Goal: Task Accomplishment & Management: Manage account settings

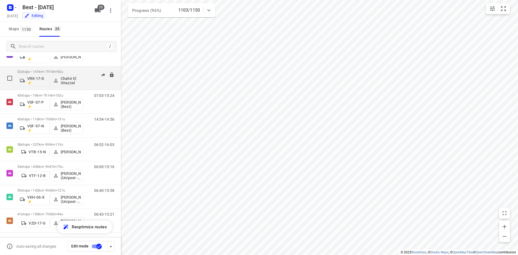
scroll to position [429, 0]
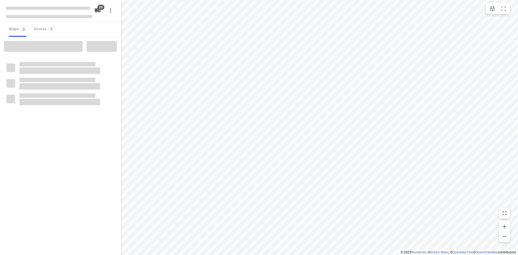
checkbox input "true"
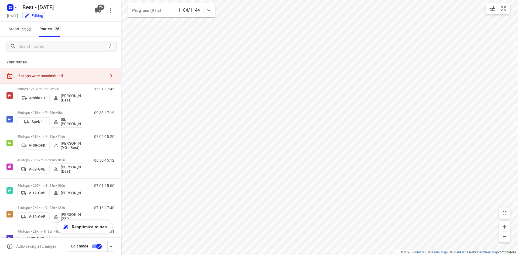
click at [83, 64] on p "Your routes" at bounding box center [60, 62] width 108 height 6
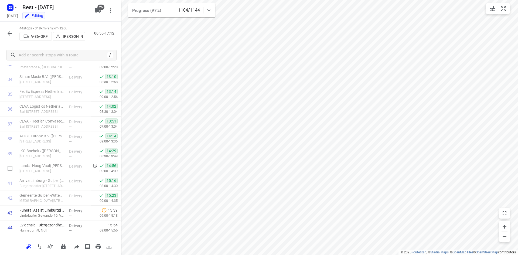
scroll to position [537, 0]
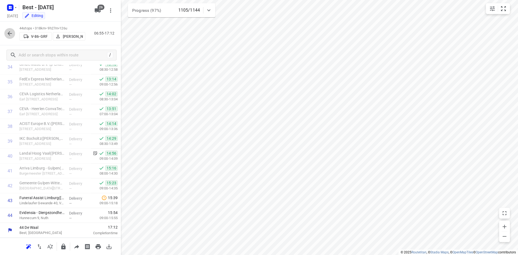
click at [7, 37] on button "button" at bounding box center [9, 33] width 11 height 11
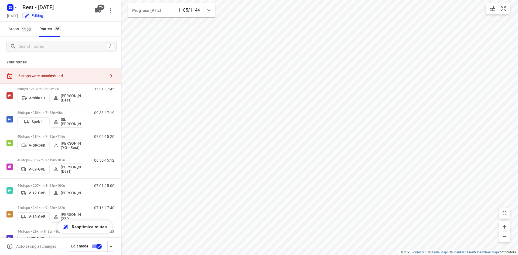
click at [211, 8] on icon at bounding box center [208, 10] width 6 height 6
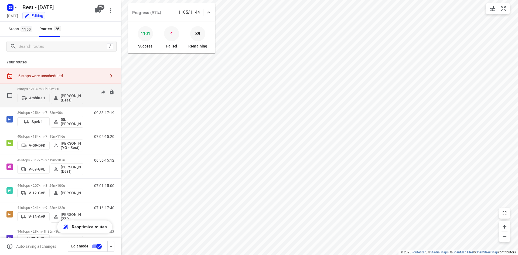
click at [67, 89] on p "5 stops • 213km • 3h32m • 8u" at bounding box center [50, 89] width 66 height 4
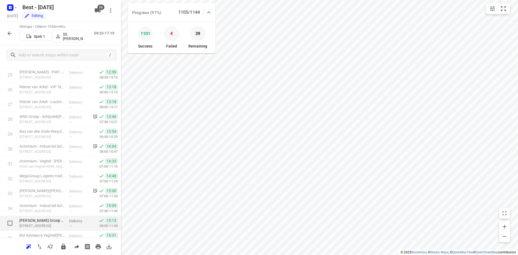
scroll to position [463, 0]
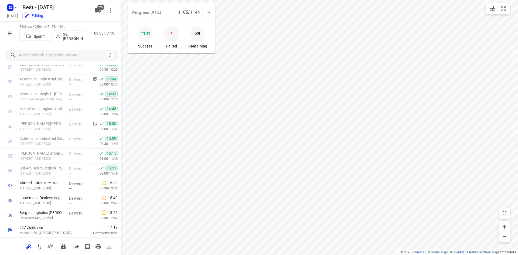
click at [9, 30] on icon "button" at bounding box center [9, 33] width 6 height 6
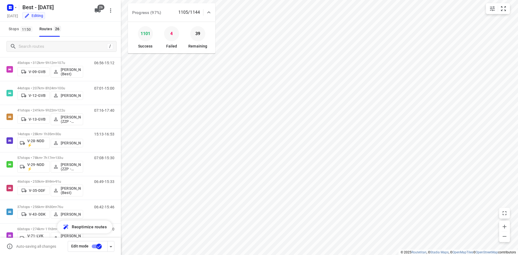
scroll to position [117, 0]
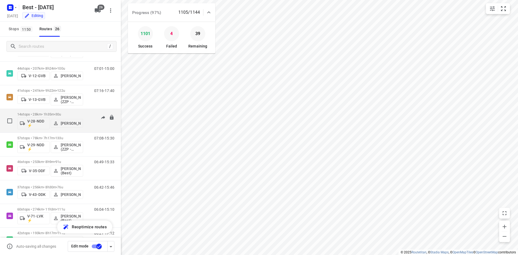
click at [71, 114] on p "14 stops • 28km • 1h35m • 30u" at bounding box center [50, 114] width 66 height 4
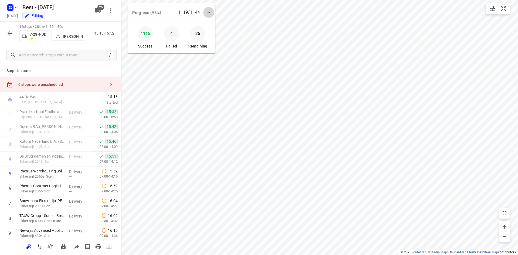
click at [212, 17] on div at bounding box center [208, 12] width 11 height 11
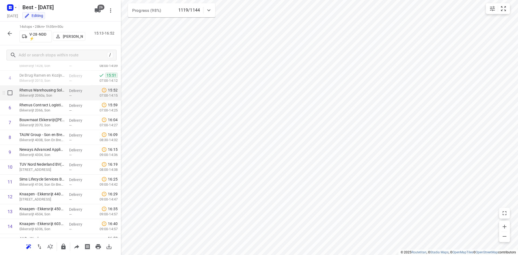
scroll to position [92, 0]
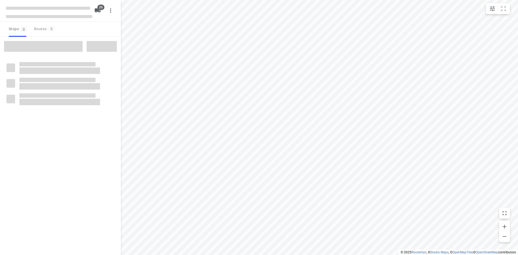
checkbox input "true"
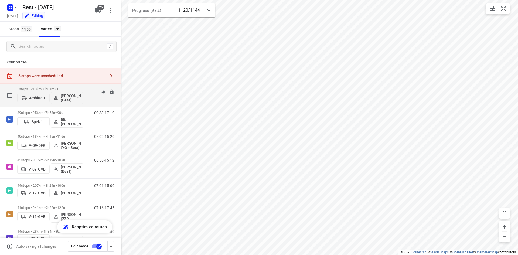
click at [58, 85] on div "5 stops • 213km • 3h31m • 8u Ambius 1 [PERSON_NAME] (Best)" at bounding box center [50, 95] width 66 height 22
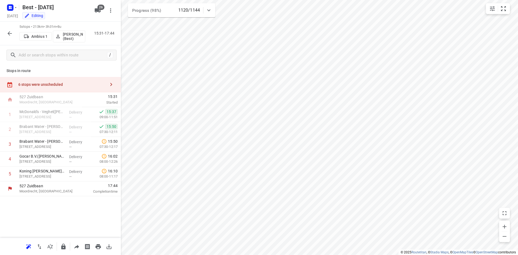
click at [14, 33] on button "button" at bounding box center [9, 33] width 11 height 11
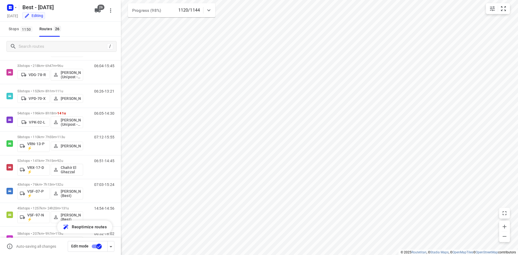
scroll to position [468, 0]
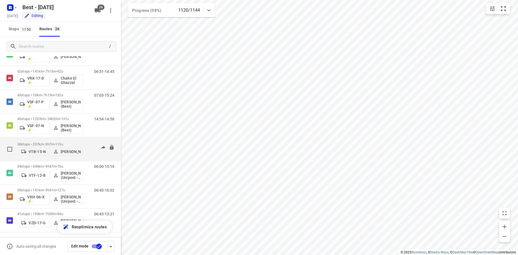
click at [81, 142] on p "58 stops • 207km • 9h7m • 113u" at bounding box center [50, 144] width 66 height 4
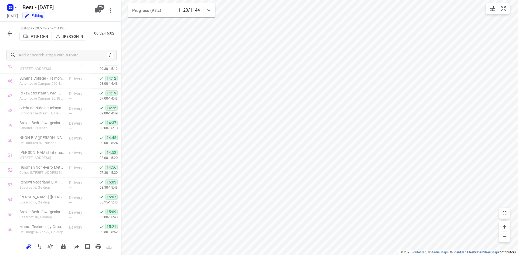
scroll to position [745, 0]
click at [5, 33] on button "button" at bounding box center [9, 33] width 11 height 11
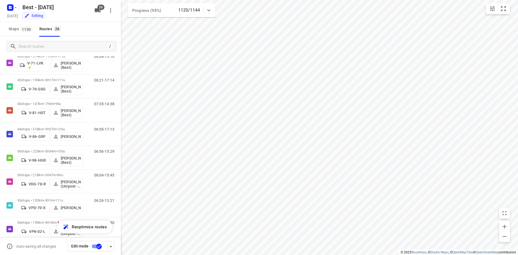
scroll to position [270, 0]
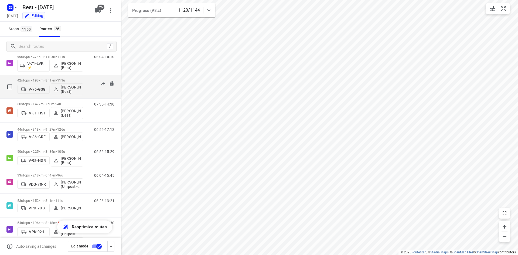
click at [53, 80] on p "42 stops • 193km • 8h17m • 111u" at bounding box center [50, 80] width 66 height 4
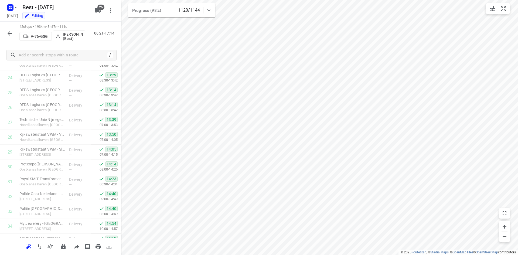
scroll to position [507, 0]
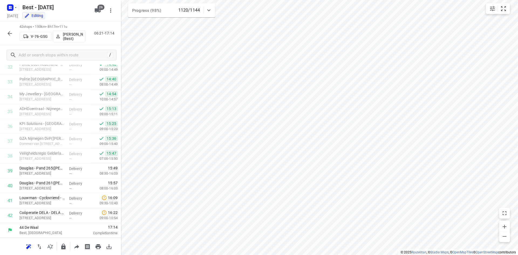
click at [13, 32] on button "button" at bounding box center [9, 33] width 11 height 11
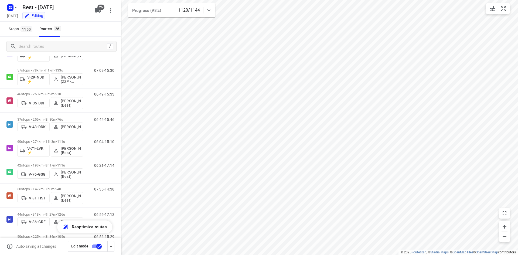
scroll to position [190, 0]
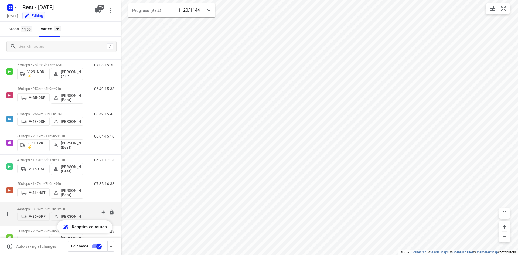
click at [67, 204] on div "44 stops • 318km • 9h27m • 126u V-86-GRF [PERSON_NAME]" at bounding box center [50, 213] width 66 height 19
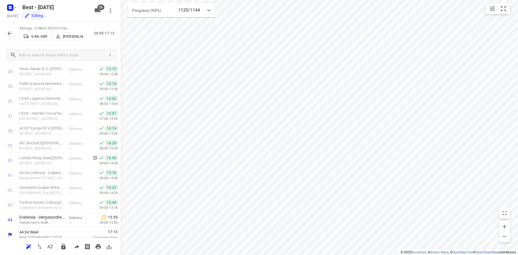
scroll to position [537, 0]
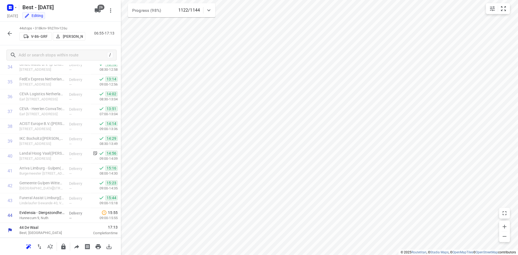
click at [11, 34] on icon "button" at bounding box center [9, 33] width 6 height 6
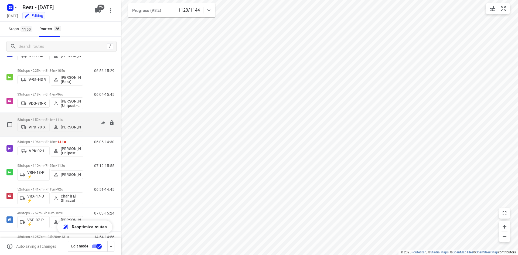
scroll to position [378, 0]
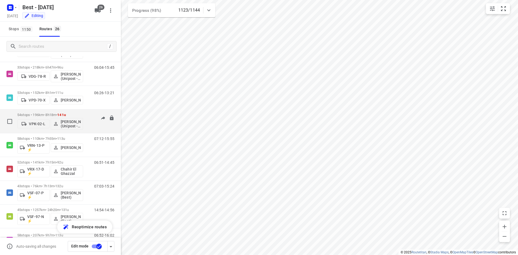
click at [77, 112] on div "54 stops • 196km • 8h18m • 141u VPK-02-L Bilal Alzeadi (Unipost - Best - ZZP)" at bounding box center [50, 121] width 66 height 22
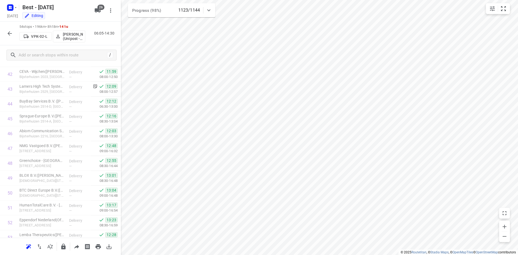
scroll to position [685, 0]
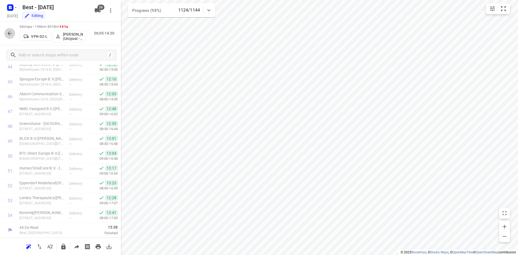
click at [9, 36] on icon "button" at bounding box center [9, 33] width 6 height 6
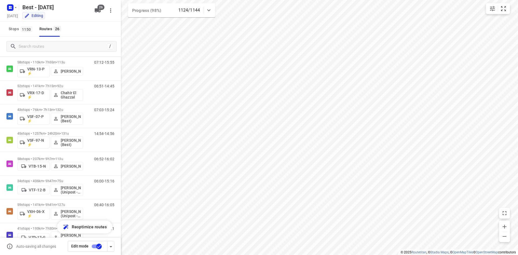
scroll to position [468, 0]
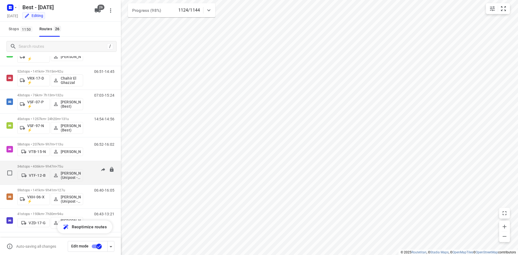
click at [76, 166] on p "34 stops • 406km • 9h47m • 75u" at bounding box center [50, 166] width 66 height 4
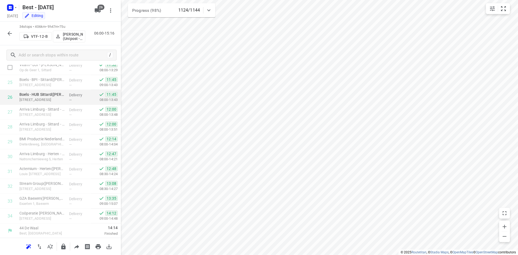
scroll to position [389, 0]
click at [8, 34] on icon "button" at bounding box center [10, 33] width 4 height 4
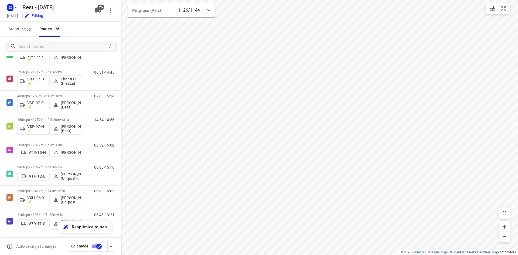
scroll to position [468, 0]
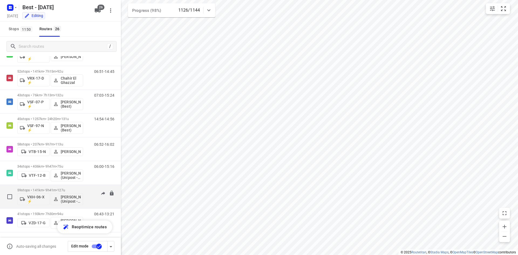
click at [63, 188] on span "127u" at bounding box center [61, 190] width 8 height 4
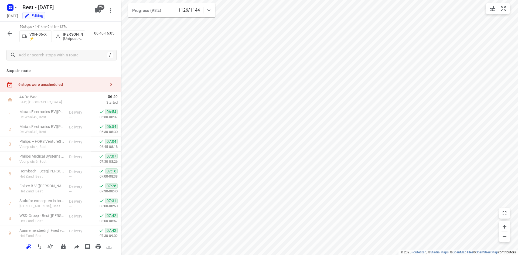
scroll to position [759, 0]
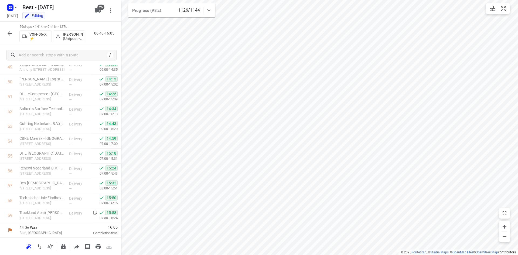
click at [9, 34] on icon "button" at bounding box center [9, 33] width 6 height 6
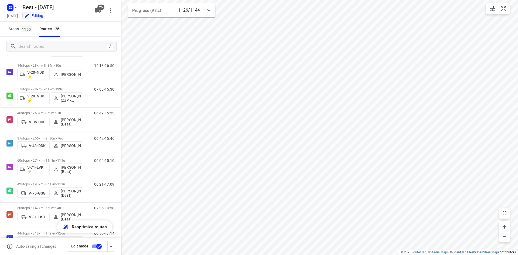
scroll to position [154, 0]
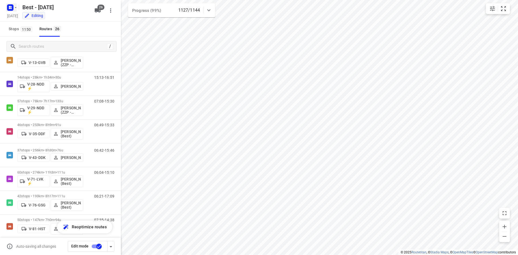
click at [8, 11] on icon "button" at bounding box center [10, 7] width 9 height 9
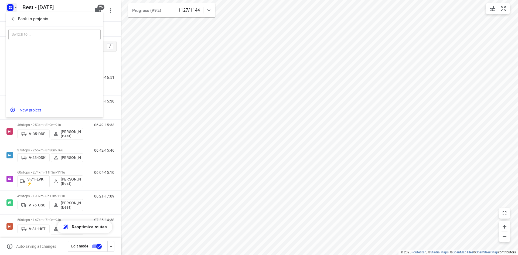
click at [12, 21] on icon "button" at bounding box center [13, 18] width 5 height 5
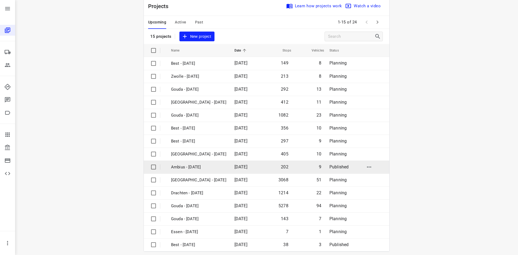
scroll to position [18, 0]
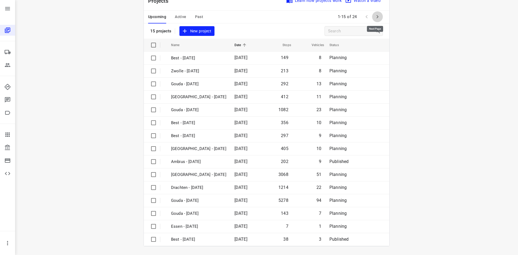
click at [376, 19] on icon "button" at bounding box center [377, 16] width 6 height 6
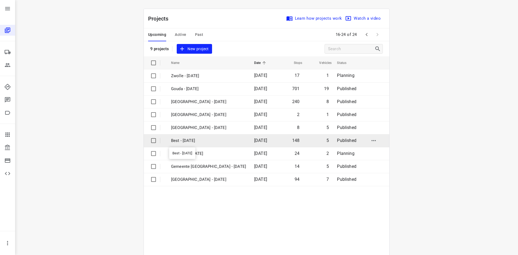
click at [193, 140] on p "Best - [DATE]" at bounding box center [208, 141] width 75 height 6
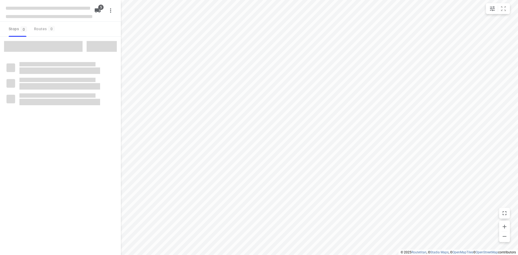
checkbox input "true"
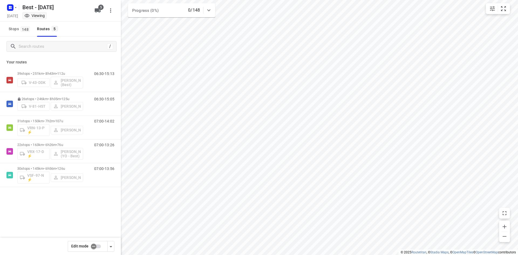
click at [76, 206] on div "39 stops • 251km • 8h43m • 112u V-43-DDK [PERSON_NAME] (Best) 06:30-15:13 26 st…" at bounding box center [60, 146] width 121 height 156
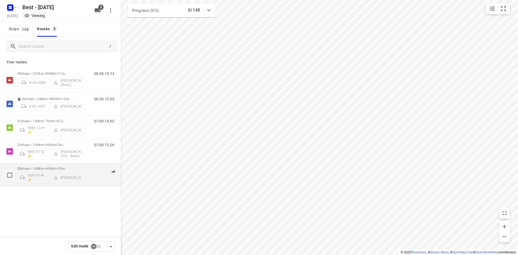
click at [84, 167] on div "30 stops • 145km • 6h56m • 126u VSF-97-N ⚡ [PERSON_NAME] 07:00-13:56" at bounding box center [69, 175] width 104 height 22
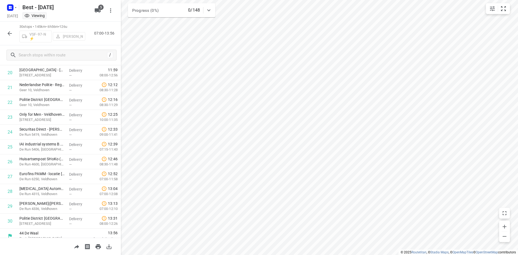
scroll to position [314, 0]
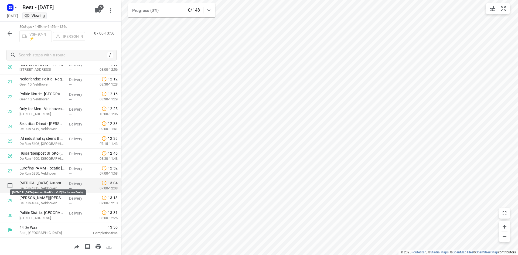
click at [53, 184] on p "[MEDICAL_DATA] Automotive B.V – VHE(Nienke van Breda)" at bounding box center [41, 182] width 45 height 5
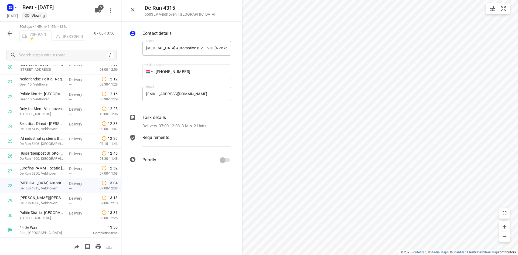
click at [177, 131] on div "Contact details Name [MEDICAL_DATA] Automotive B.V – VHE(Nienke van Breda) Name…" at bounding box center [181, 98] width 121 height 152
click at [181, 137] on div "Requirements" at bounding box center [186, 137] width 88 height 6
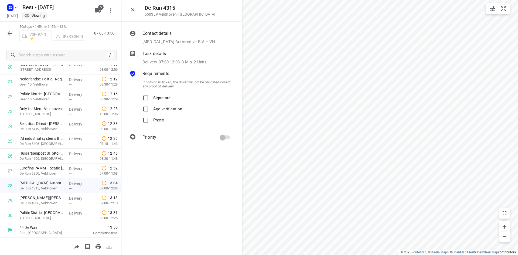
click at [185, 52] on div "Task details" at bounding box center [186, 53] width 88 height 6
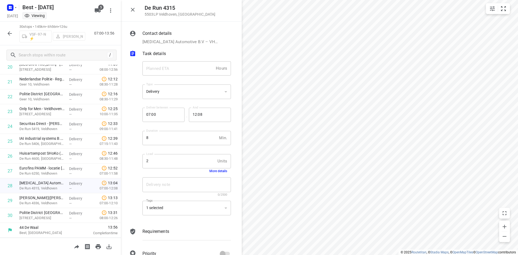
click at [216, 170] on button "More details" at bounding box center [218, 171] width 18 height 4
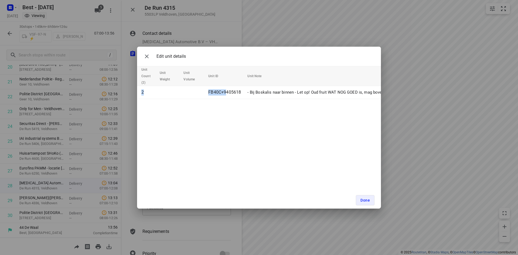
drag, startPoint x: 225, startPoint y: 98, endPoint x: 227, endPoint y: 104, distance: 5.6
click at [227, 104] on div "Edit unit details Unit Count (2) Unit Weight Unit Volume Unit ID Unit Note 2 FB…" at bounding box center [259, 128] width 244 height 162
click at [145, 56] on icon "button" at bounding box center [146, 56] width 6 height 6
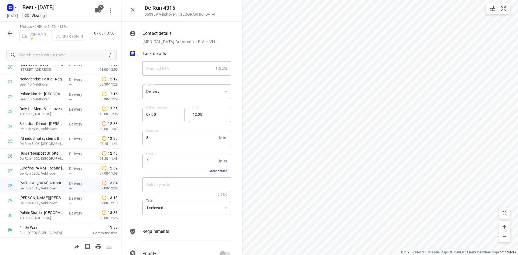
click at [134, 6] on icon "button" at bounding box center [132, 9] width 6 height 6
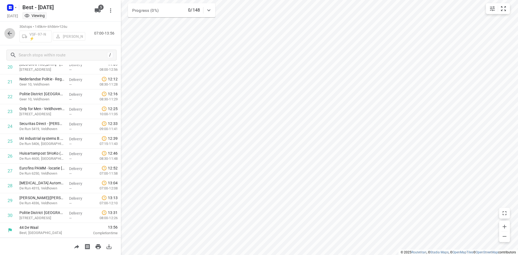
click at [12, 32] on icon "button" at bounding box center [9, 33] width 6 height 6
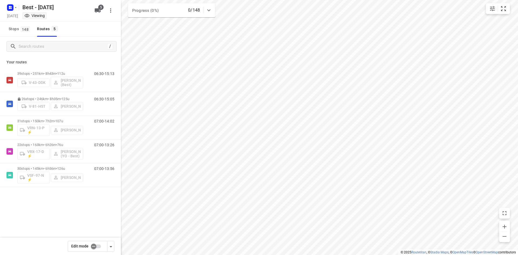
click at [71, 212] on div "39 stops • 251km • 8h43m • 112u V-43-DDK [PERSON_NAME] (Best) 06:30-15:13 26 st…" at bounding box center [60, 146] width 121 height 156
click at [71, 211] on div "39 stops • 251km • 8h43m • 112u V-43-DDK [PERSON_NAME] (Best) 06:30-15:13 26 st…" at bounding box center [60, 146] width 121 height 156
click at [13, 8] on rect "button" at bounding box center [10, 7] width 6 height 6
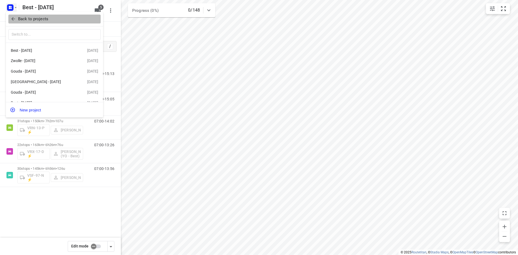
click at [13, 20] on icon "button" at bounding box center [13, 19] width 4 height 4
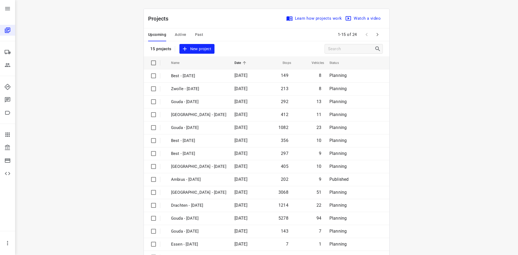
click at [177, 35] on span "Active" at bounding box center [180, 34] width 11 height 7
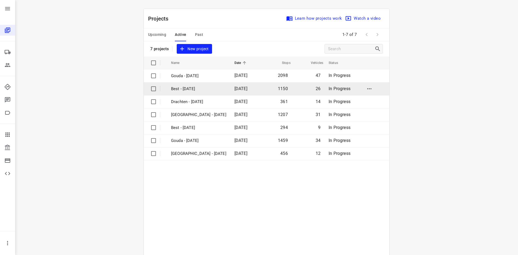
click at [196, 87] on p "Best - [DATE]" at bounding box center [198, 89] width 55 height 6
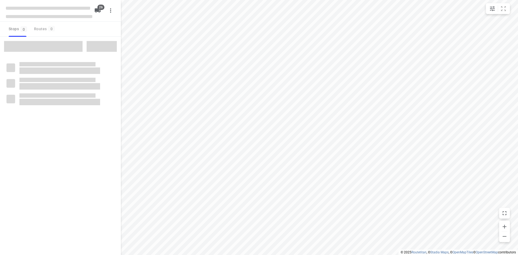
checkbox input "true"
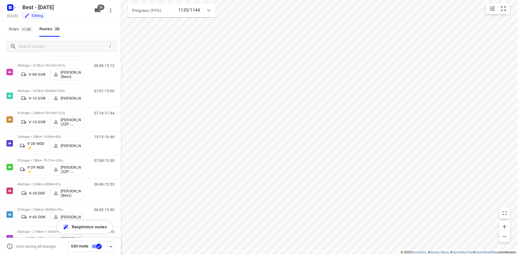
scroll to position [72, 0]
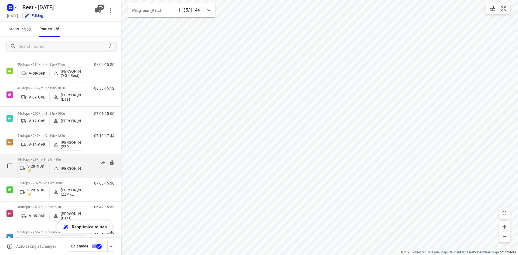
click at [74, 158] on p "14 stops • 28km • 1h34m • 30u" at bounding box center [50, 159] width 66 height 4
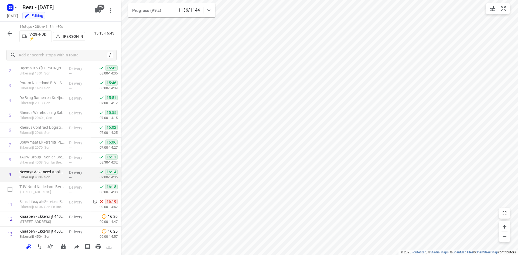
scroll to position [92, 0]
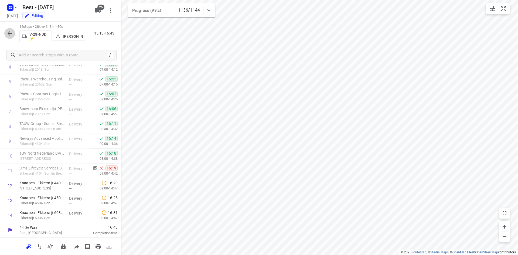
click at [5, 36] on button "button" at bounding box center [9, 33] width 11 height 11
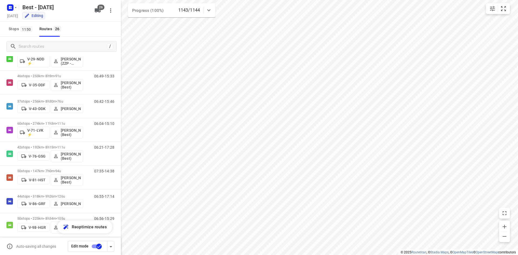
scroll to position [200, 0]
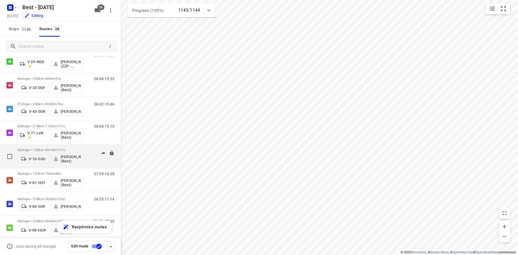
click at [63, 146] on div "42 stops • 192km • 8h15m • 111u V-76-GSG [PERSON_NAME] (Best)" at bounding box center [50, 156] width 66 height 22
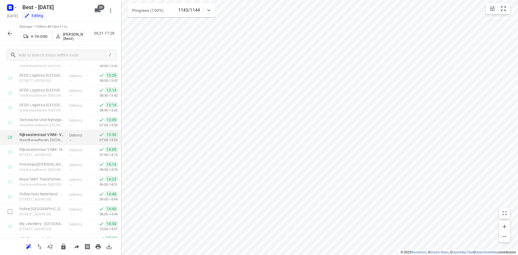
scroll to position [507, 0]
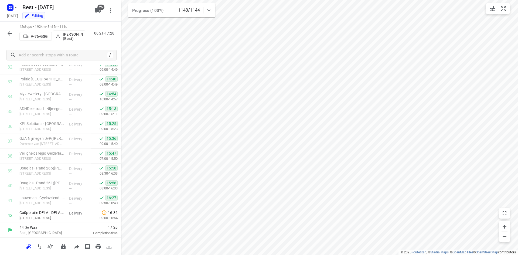
click at [6, 31] on button "button" at bounding box center [9, 33] width 11 height 11
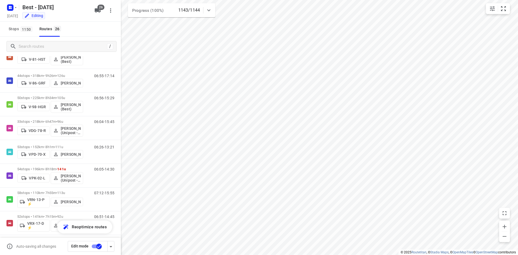
scroll to position [332, 0]
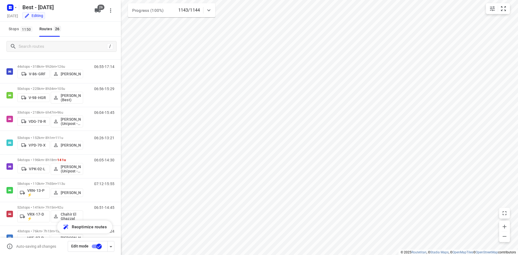
click at [211, 7] on icon at bounding box center [208, 10] width 6 height 6
click at [211, 7] on div "Progress (100%) 1143/1144" at bounding box center [171, 12] width 87 height 18
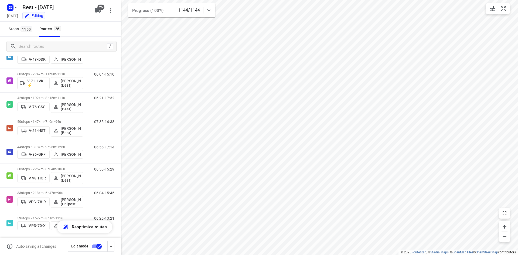
scroll to position [253, 0]
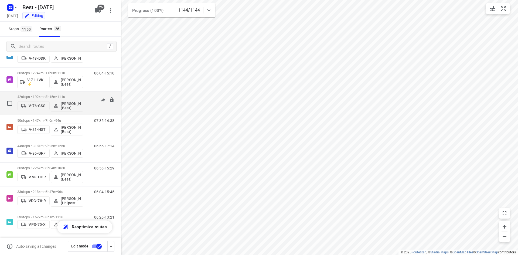
click at [80, 97] on p "42 stops • 192km • 8h15m • 111u" at bounding box center [50, 97] width 66 height 4
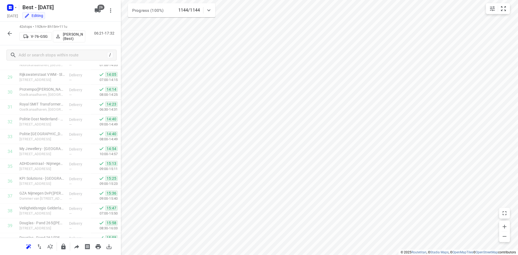
scroll to position [507, 0]
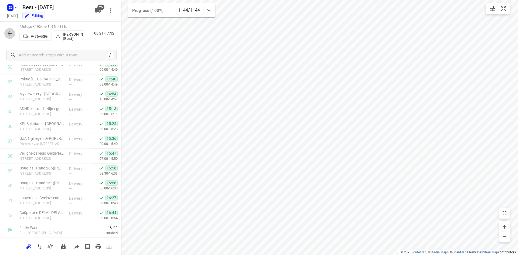
click at [12, 35] on icon "button" at bounding box center [9, 33] width 6 height 6
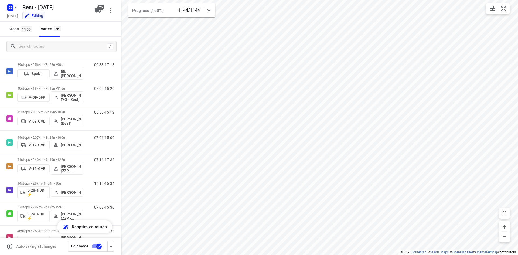
scroll to position [0, 0]
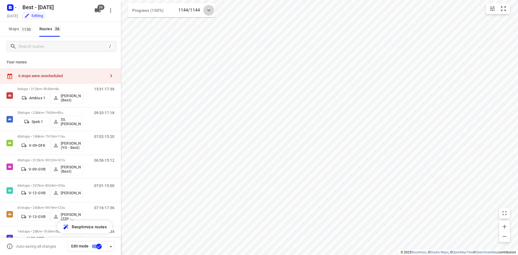
click at [206, 7] on icon at bounding box center [208, 10] width 6 height 6
click at [206, 7] on div "Progress (100%) 1144/1144" at bounding box center [171, 12] width 87 height 18
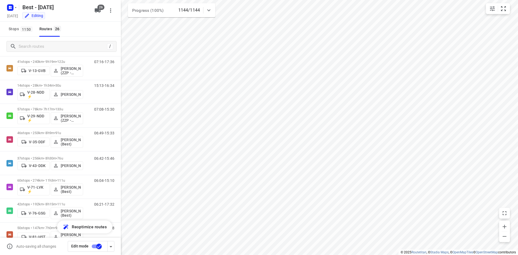
scroll to position [142, 0]
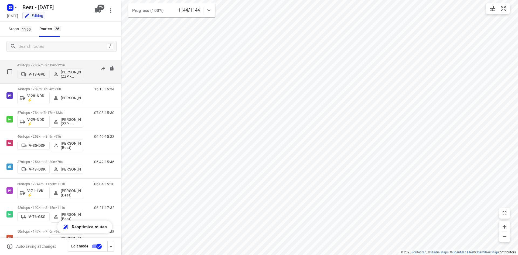
click at [64, 65] on span "122u" at bounding box center [61, 65] width 8 height 4
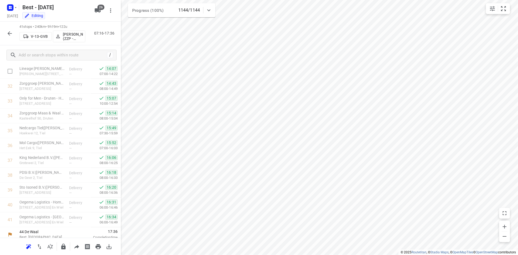
scroll to position [492, 0]
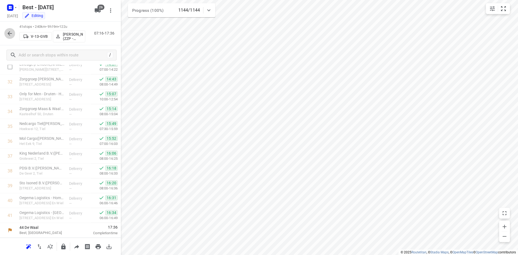
click at [11, 30] on icon "button" at bounding box center [9, 33] width 6 height 6
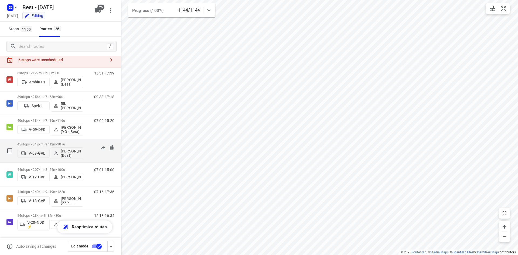
scroll to position [0, 0]
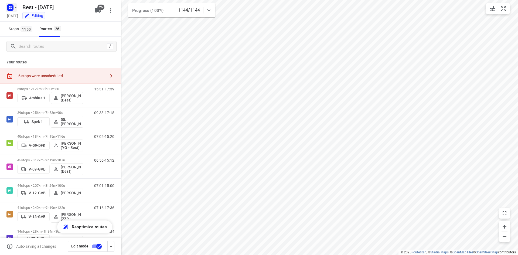
click at [14, 8] on icon "button" at bounding box center [15, 7] width 4 height 4
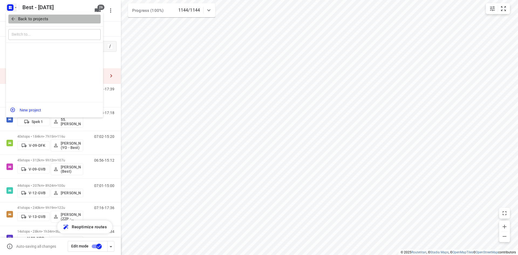
click at [14, 22] on span "Back to projects" at bounding box center [55, 19] width 88 height 6
